Goal: Navigation & Orientation: Find specific page/section

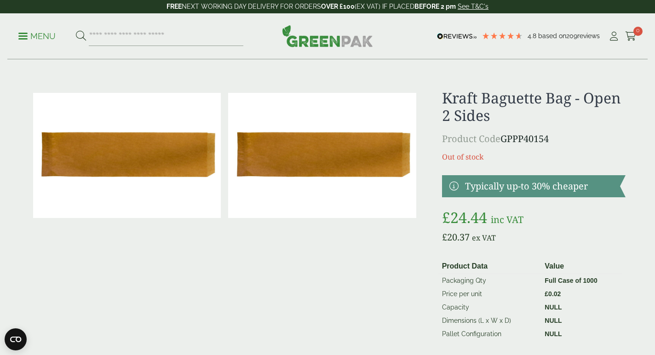
click at [42, 31] on p "Menu" at bounding box center [36, 36] width 37 height 11
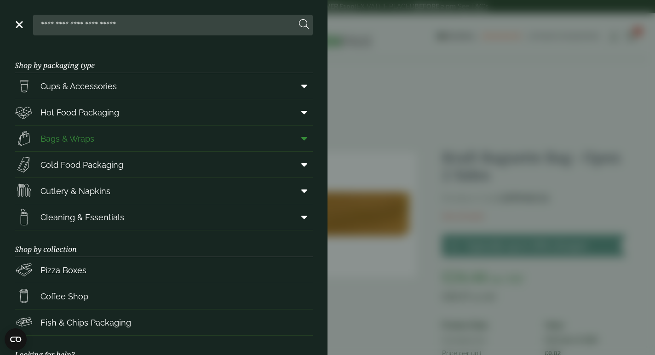
click at [66, 140] on span "Bags & Wraps" at bounding box center [67, 139] width 54 height 12
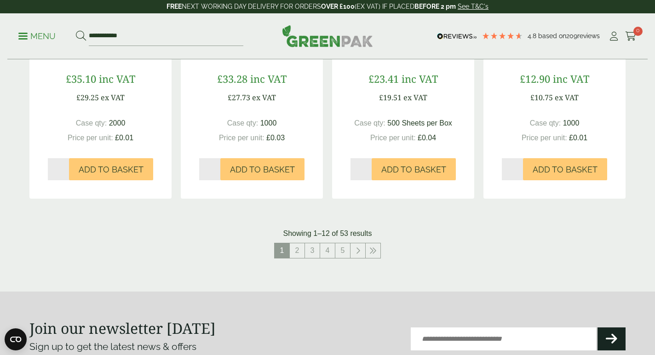
scroll to position [986, 0]
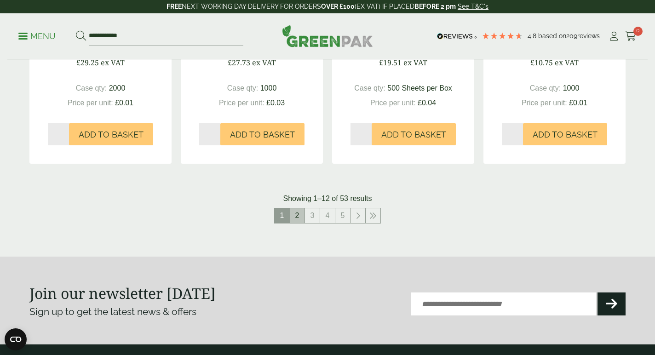
click at [300, 213] on link "2" at bounding box center [297, 215] width 15 height 15
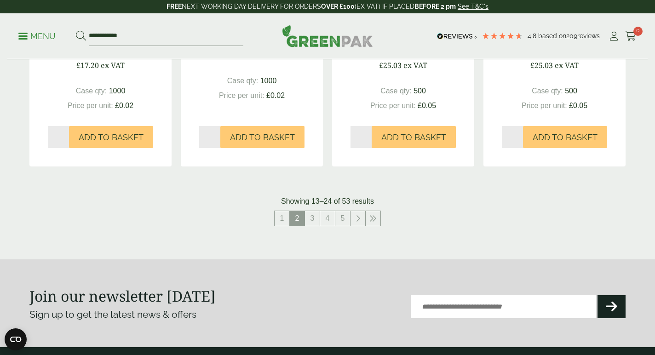
scroll to position [1006, 0]
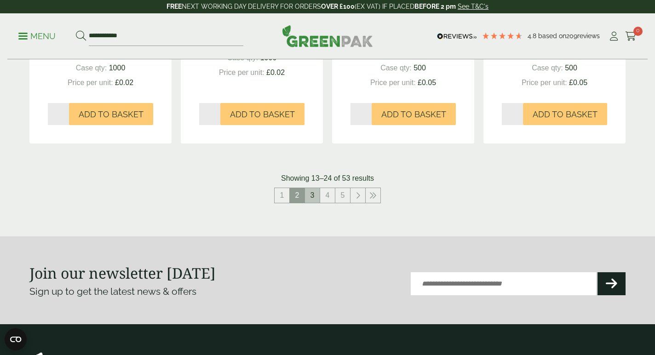
click at [315, 194] on link "3" at bounding box center [312, 195] width 15 height 15
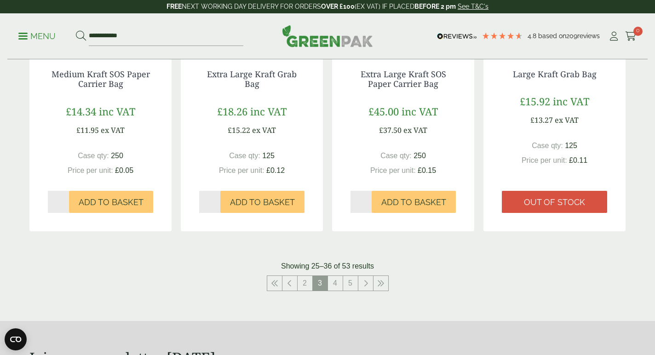
scroll to position [934, 0]
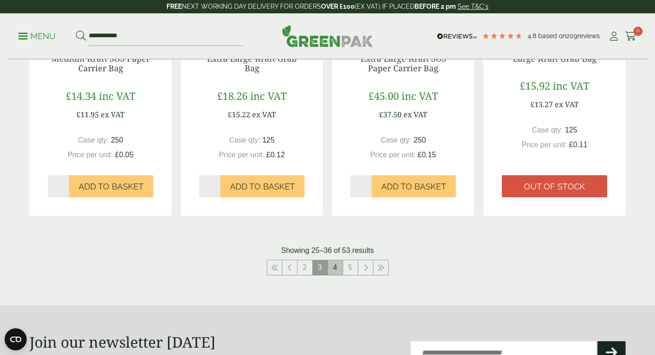
click at [339, 269] on link "4" at bounding box center [335, 267] width 15 height 15
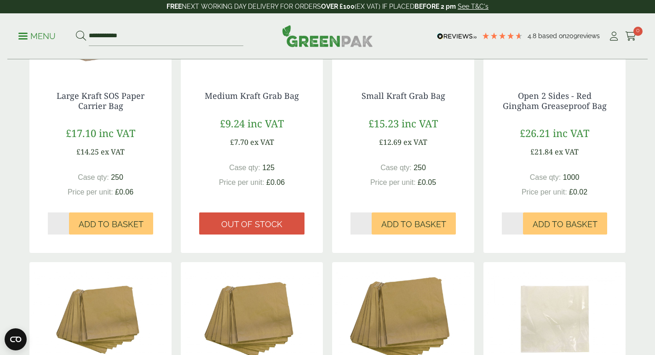
scroll to position [285, 0]
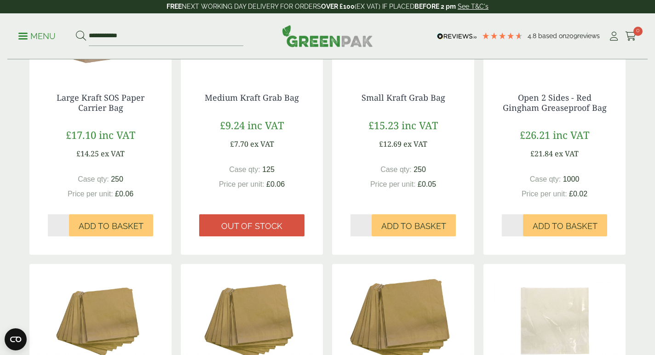
click at [318, 342] on img at bounding box center [252, 321] width 142 height 115
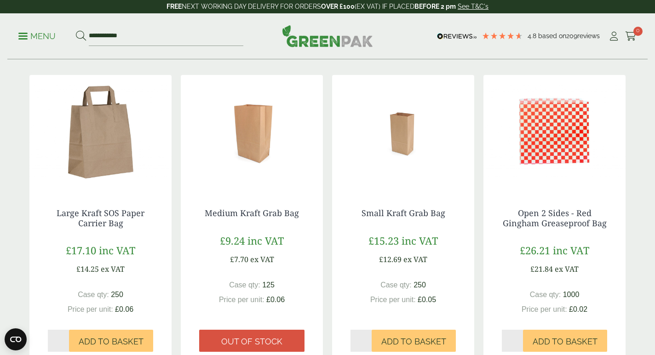
scroll to position [173, 0]
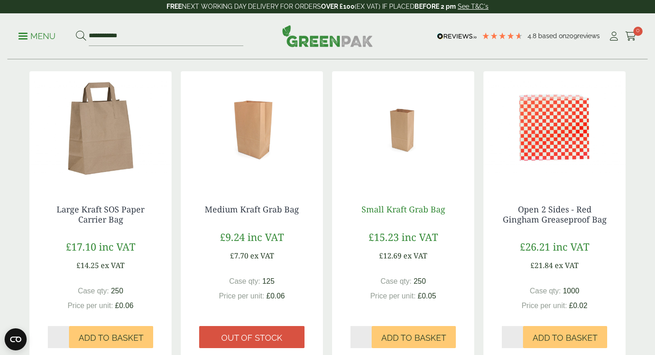
click at [421, 210] on link "Small Kraft Grab Bag" at bounding box center [404, 209] width 84 height 11
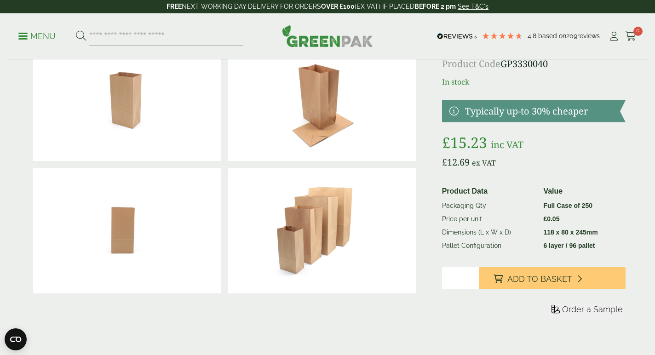
scroll to position [58, 0]
